Goal: Check status

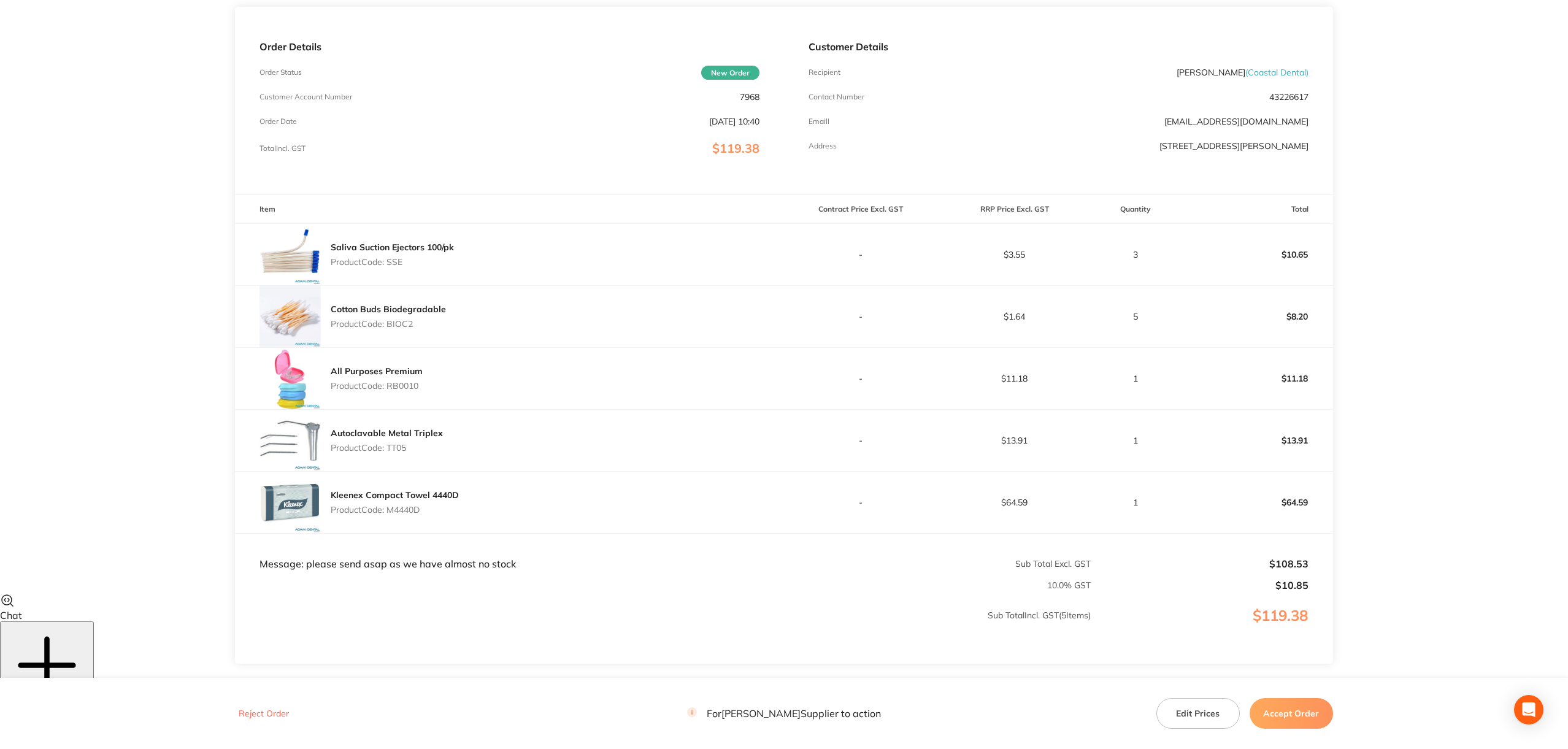
scroll to position [151, 0]
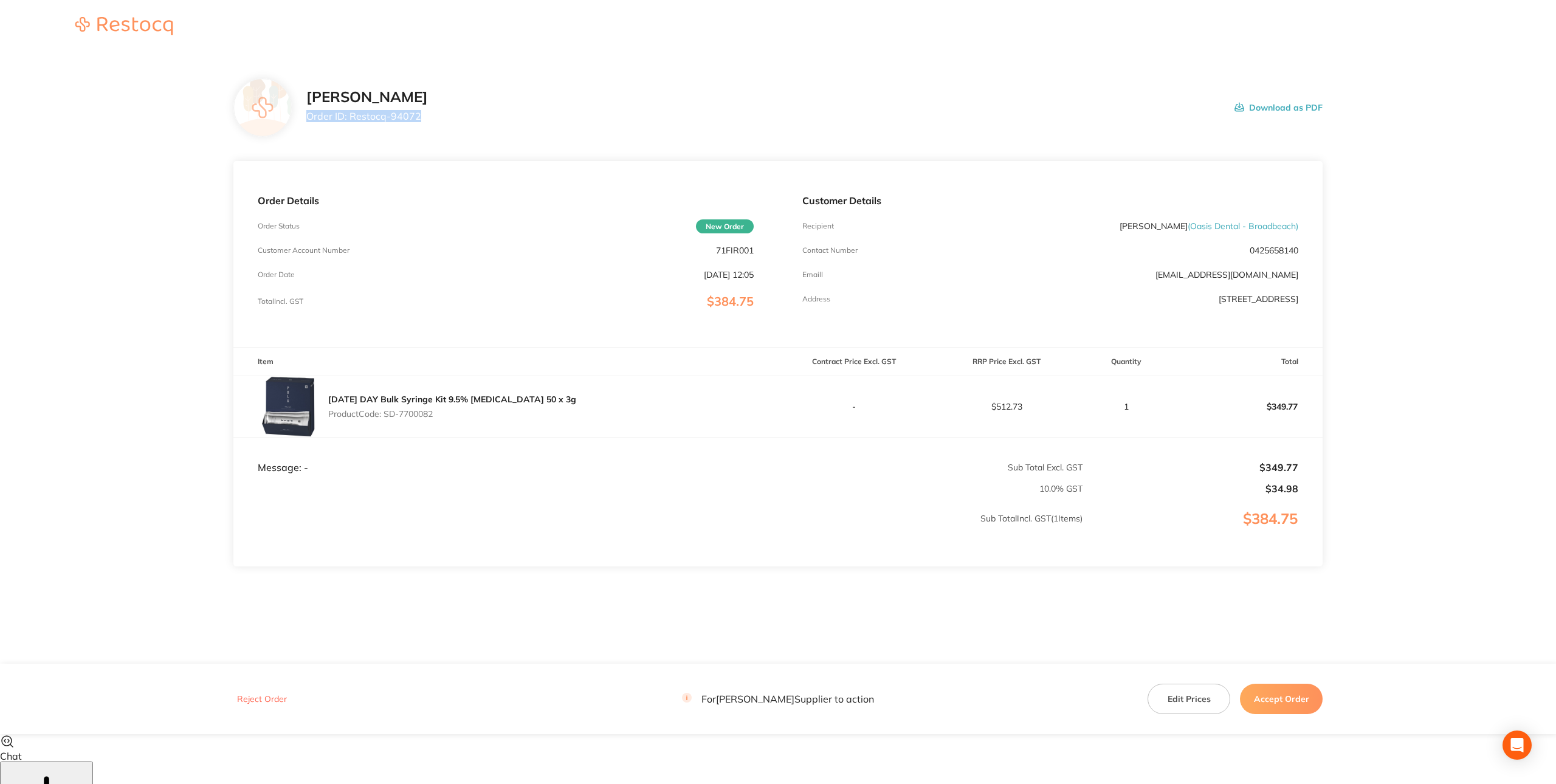
drag, startPoint x: 467, startPoint y: 116, endPoint x: 306, endPoint y: 115, distance: 161.0
type textarea "Order ID: Restocq-94072"
click at [306, 115] on div "[PERSON_NAME] Order ID: Restocq- 94072 Download as PDF" at bounding box center [814, 107] width 1016 height 37
copy p "Order ID: Restocq- 94072"
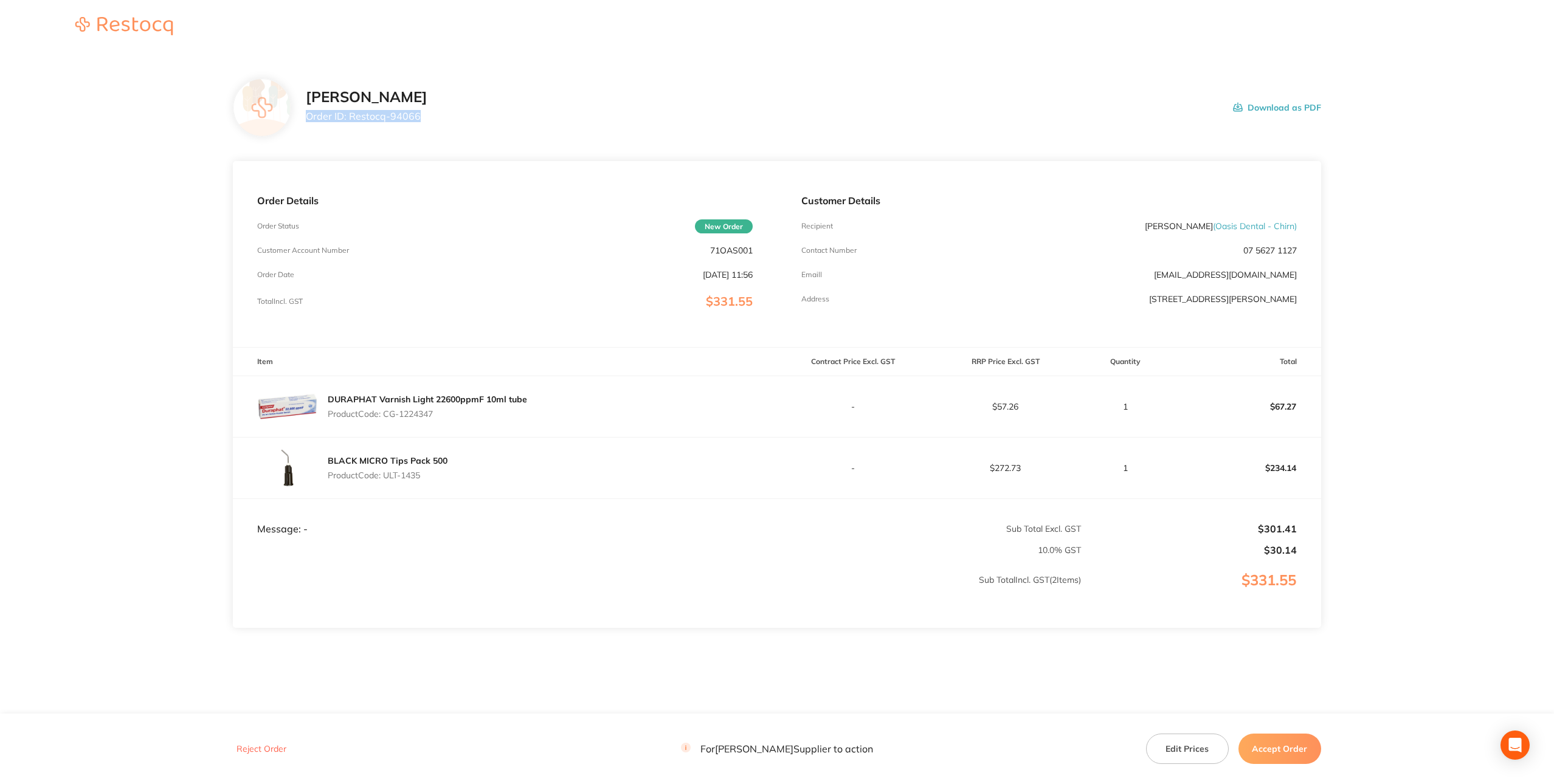
drag, startPoint x: 304, startPoint y: 113, endPoint x: 458, endPoint y: 116, distance: 154.0
type textarea "Order ID: Restocq-94066"
click at [458, 116] on div "Henry Schein Halas Order ID: Restocq- 94066 Download as PDF" at bounding box center [776, 108] width 1088 height 58
copy p "Order ID: Restocq- 94066"
click at [1354, 345] on main "Henry Schein Halas Order ID: Restocq- 94066 Download as PDF Order Details Order…" at bounding box center [777, 389] width 1554 height 670
